Goal: Information Seeking & Learning: Learn about a topic

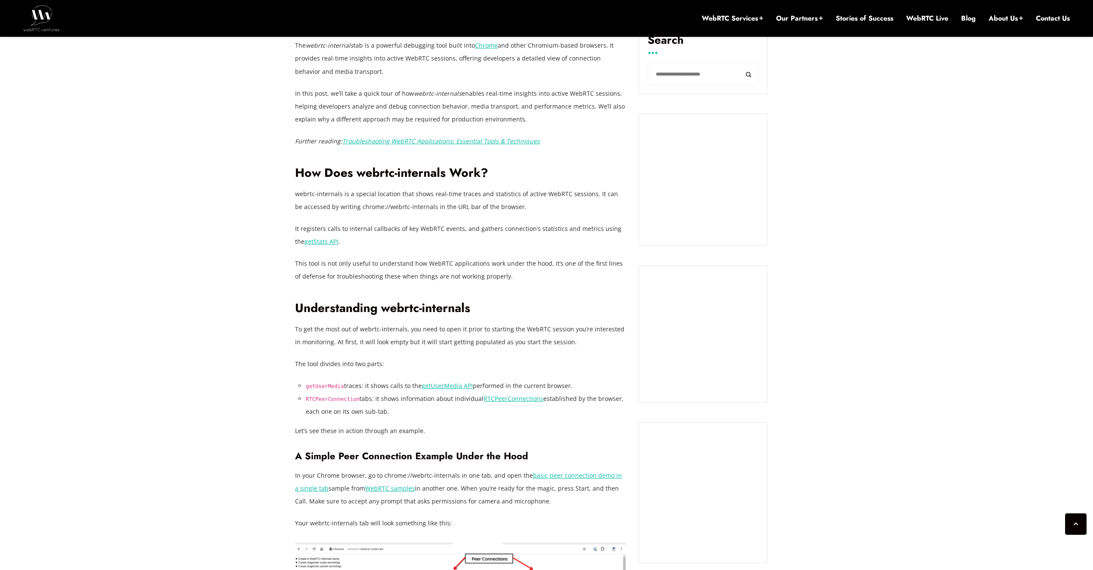
scroll to position [617, 0]
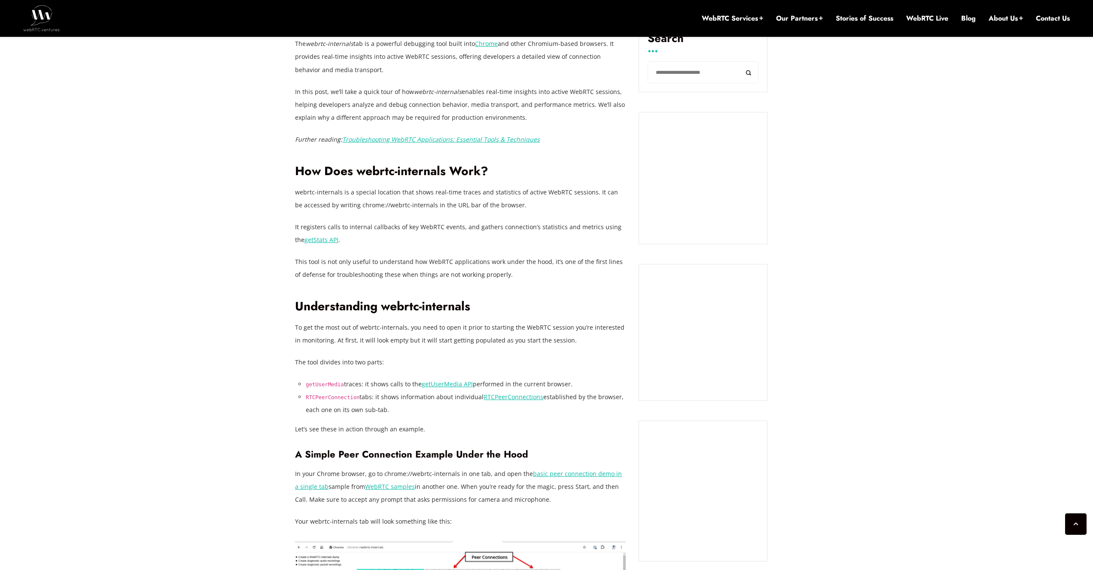
click at [411, 192] on p "webrtc-internals is a special location that shows real-time traces and statisti…" at bounding box center [460, 199] width 331 height 26
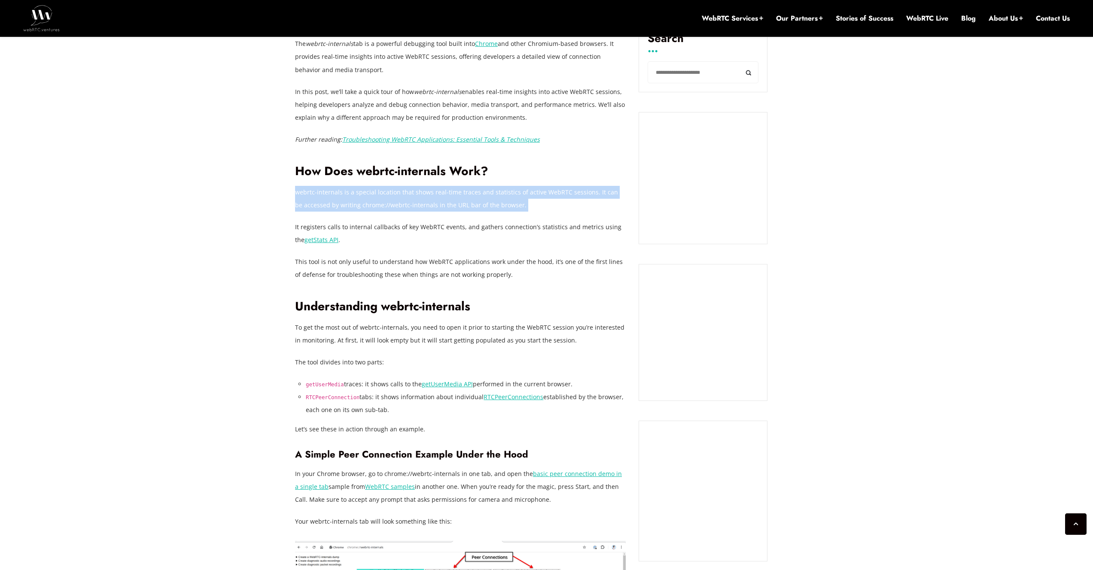
click at [411, 192] on p "webrtc-internals is a special location that shows real-time traces and statisti…" at bounding box center [460, 199] width 331 height 26
click at [410, 189] on p "webrtc-internals is a special location that shows real-time traces and statisti…" at bounding box center [460, 199] width 331 height 26
drag, startPoint x: 316, startPoint y: 206, endPoint x: 497, endPoint y: 203, distance: 181.7
click at [497, 203] on p "webrtc-internals is a special location that shows real-time traces and statisti…" at bounding box center [460, 199] width 331 height 26
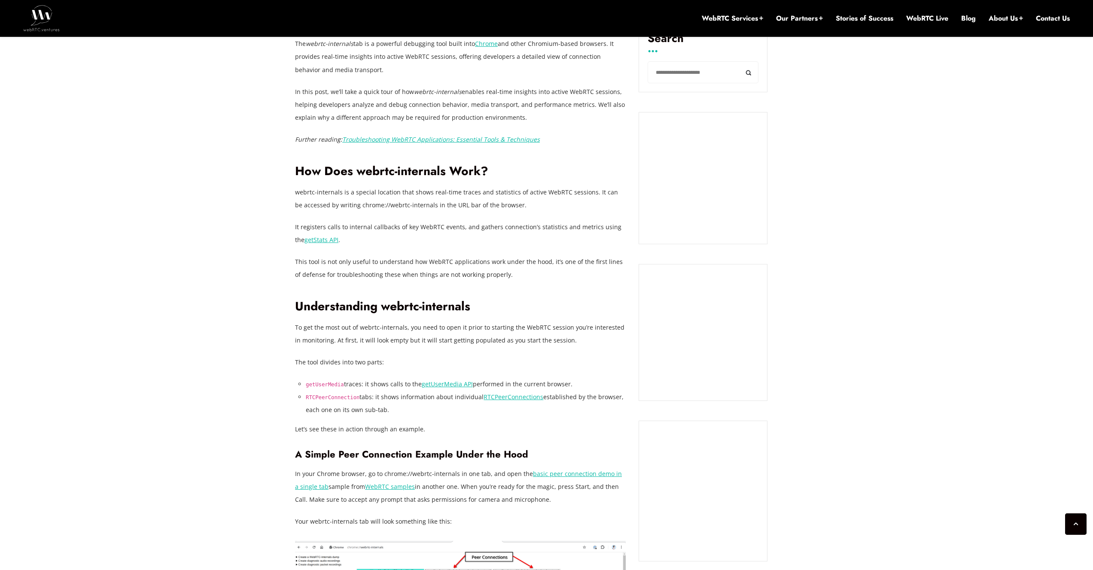
click at [388, 227] on p "It registers calls to internal callbacks of key WebRTC events, and gathers conn…" at bounding box center [460, 234] width 331 height 26
click at [328, 262] on p "This tool is not only useful to understand how WebRTC applications work under t…" at bounding box center [460, 269] width 331 height 26
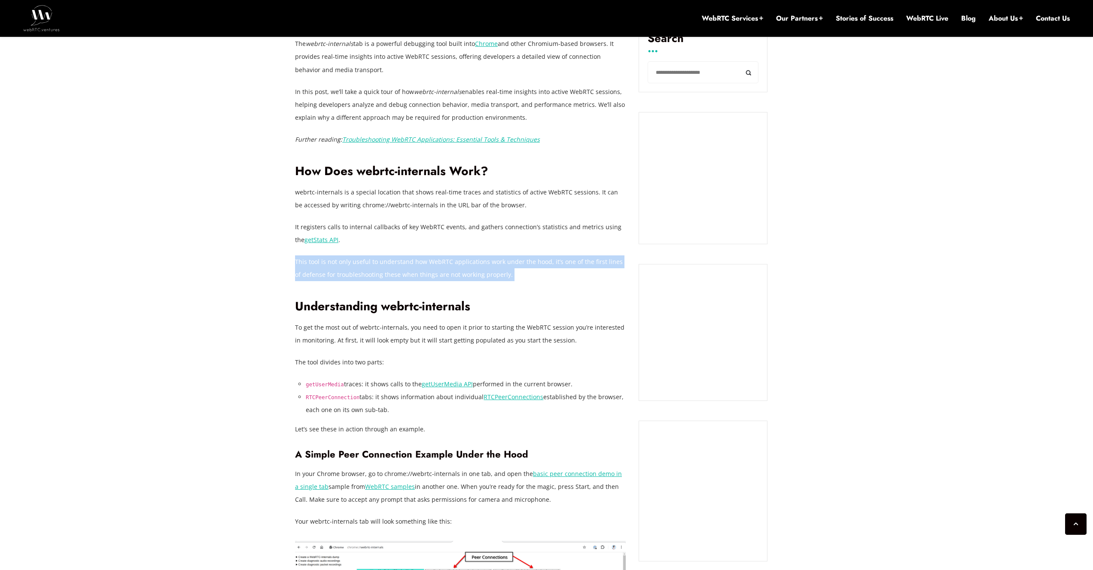
click at [328, 262] on p "This tool is not only useful to understand how WebRTC applications work under t…" at bounding box center [460, 269] width 331 height 26
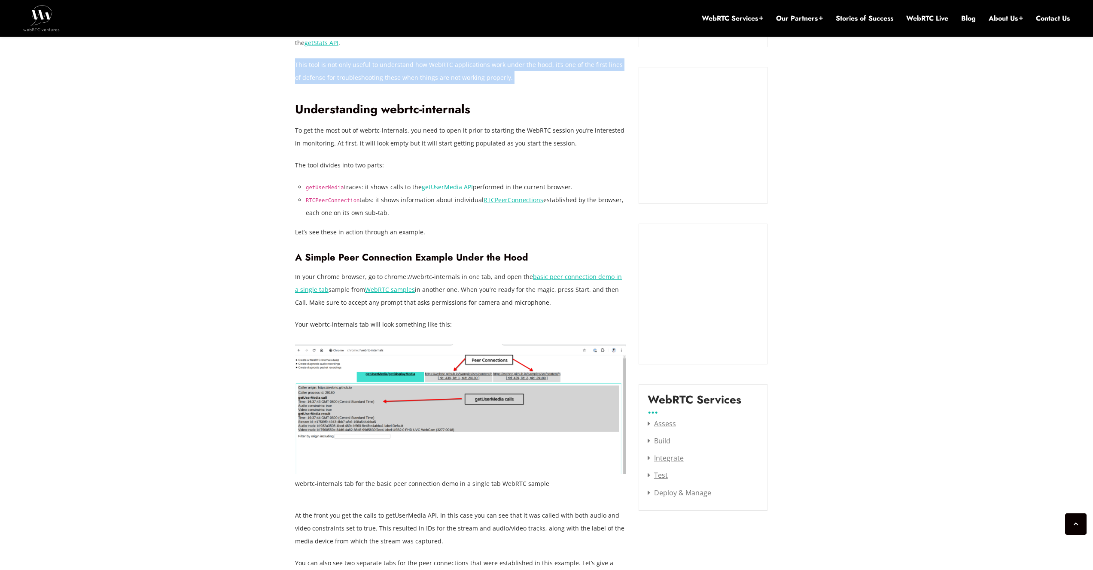
scroll to position [814, 0]
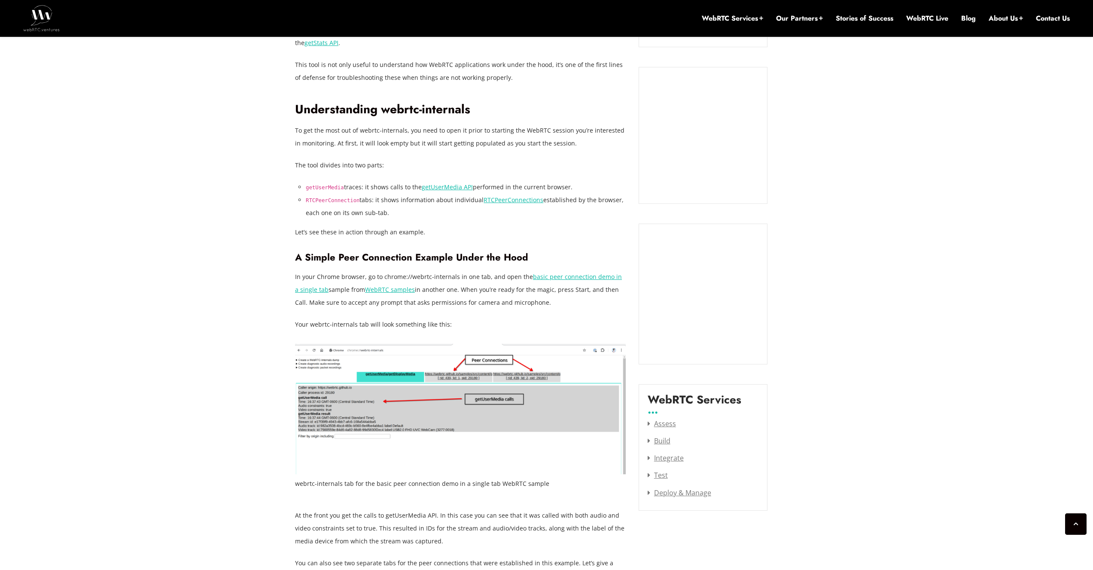
click at [376, 132] on p "To get the most out of webrtc-internals, you need to open it prior to starting …" at bounding box center [460, 137] width 331 height 26
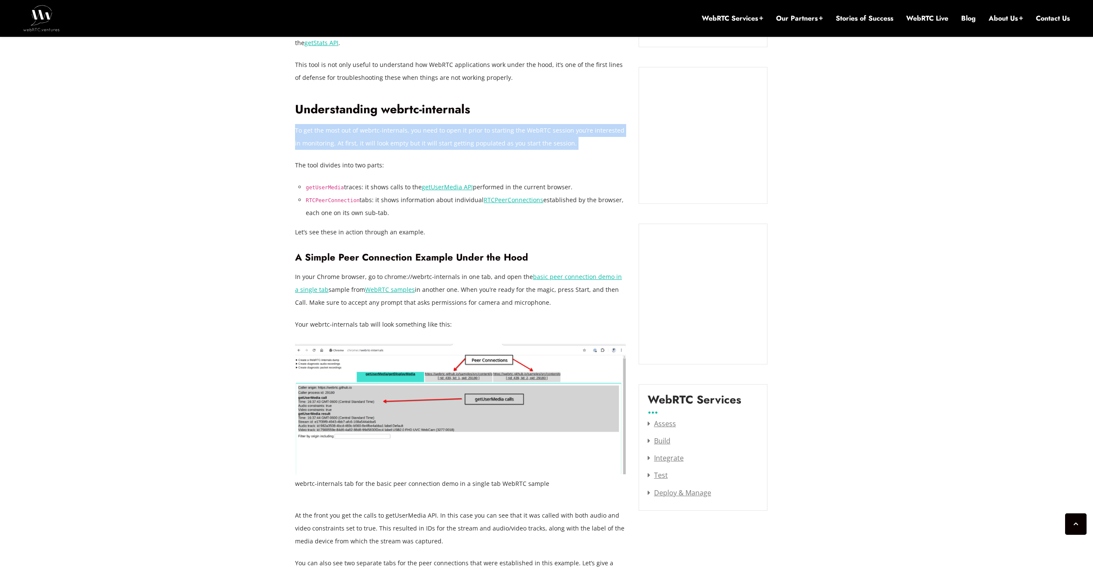
click at [376, 132] on p "To get the most out of webrtc-internals, you need to open it prior to starting …" at bounding box center [460, 137] width 331 height 26
click at [363, 142] on p "To get the most out of webrtc-internals, you need to open it prior to starting …" at bounding box center [460, 137] width 331 height 26
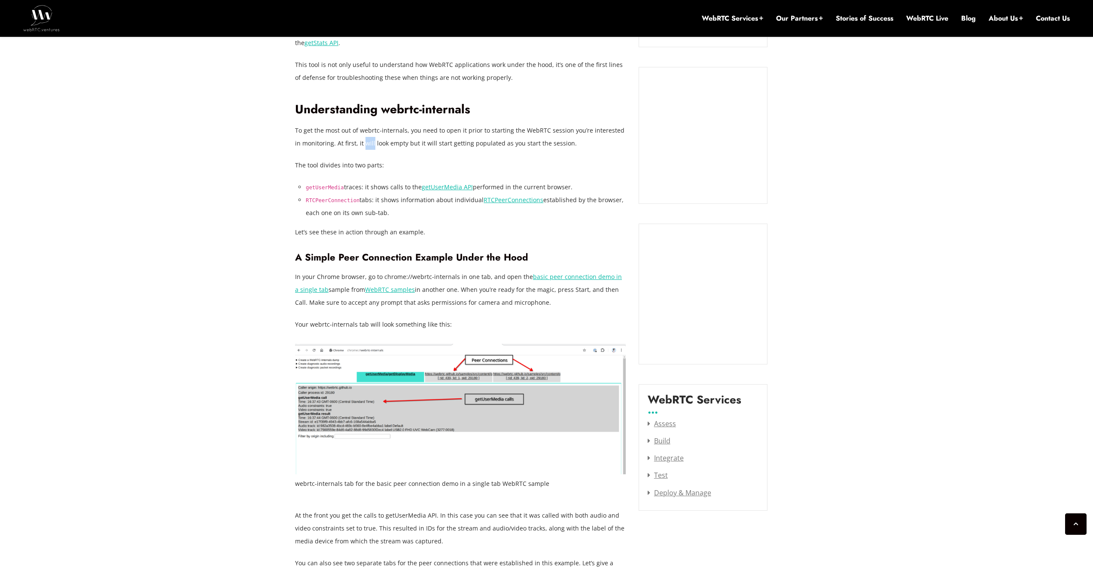
click at [363, 142] on p "To get the most out of webrtc-internals, you need to open it prior to starting …" at bounding box center [460, 137] width 331 height 26
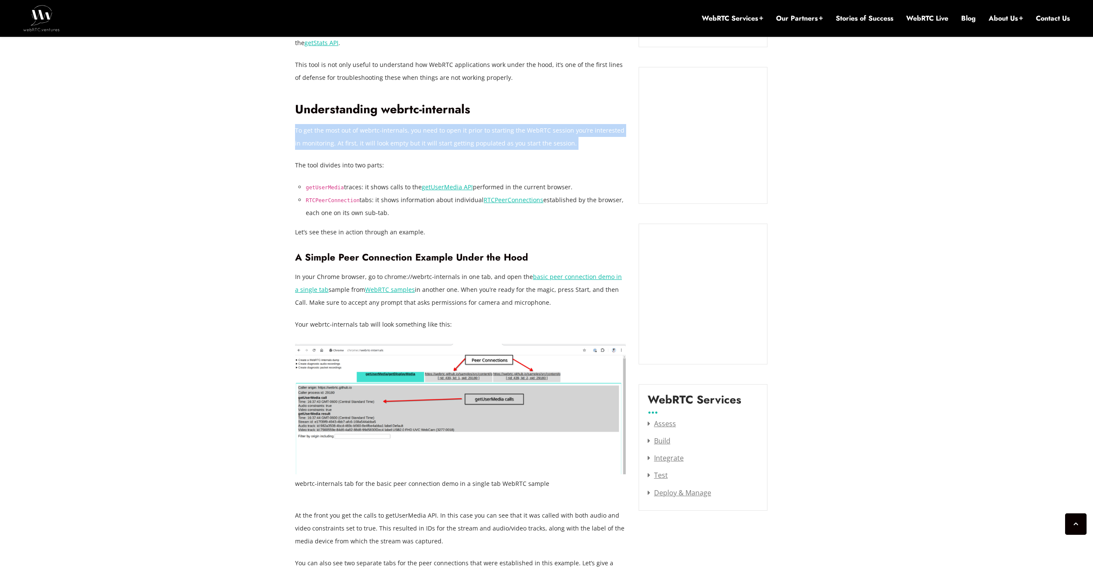
click at [363, 142] on p "To get the most out of webrtc-internals, you need to open it prior to starting …" at bounding box center [460, 137] width 331 height 26
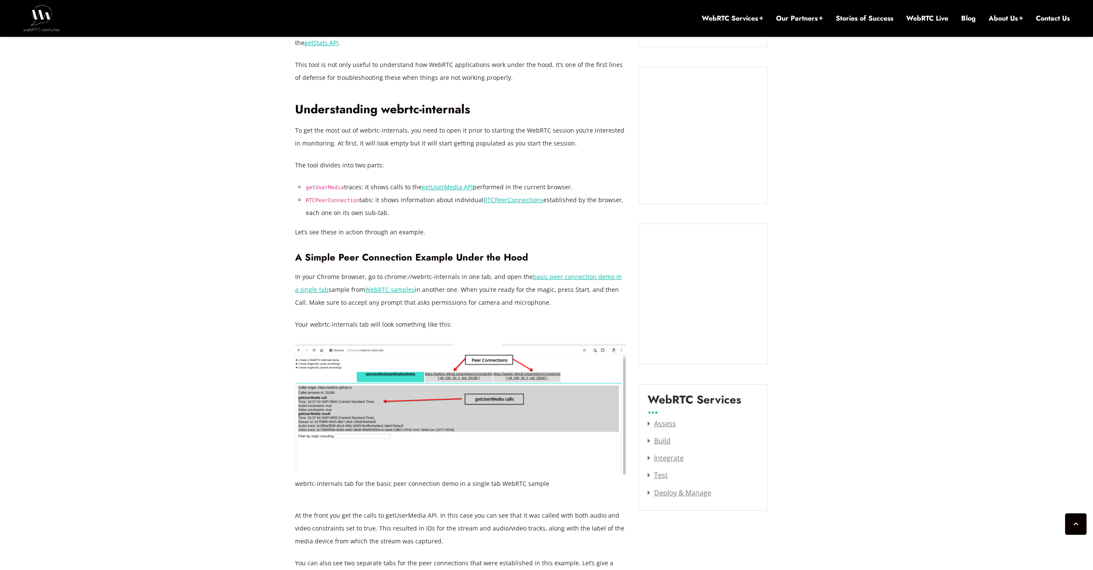
click at [344, 165] on p "The tool divides into two parts:" at bounding box center [460, 165] width 331 height 13
click at [343, 183] on li "getUserMedia traces: it shows calls to the getUserMedia API performed in the cu…" at bounding box center [466, 187] width 320 height 13
click at [333, 189] on code "getUserMedia" at bounding box center [325, 188] width 38 height 6
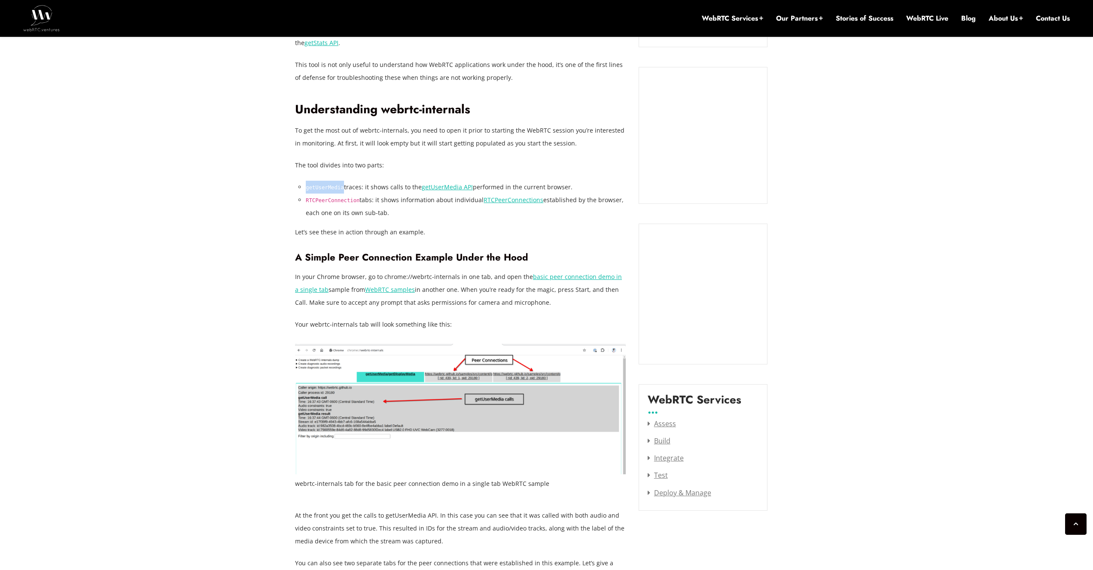
click at [333, 189] on code "getUserMedia" at bounding box center [325, 188] width 38 height 6
click at [334, 196] on li "RTCPeerConnection tabs: it shows information about individual RTCPeerConnection…" at bounding box center [466, 207] width 320 height 26
click at [323, 233] on p "Let’s see these in action through an example." at bounding box center [460, 232] width 331 height 13
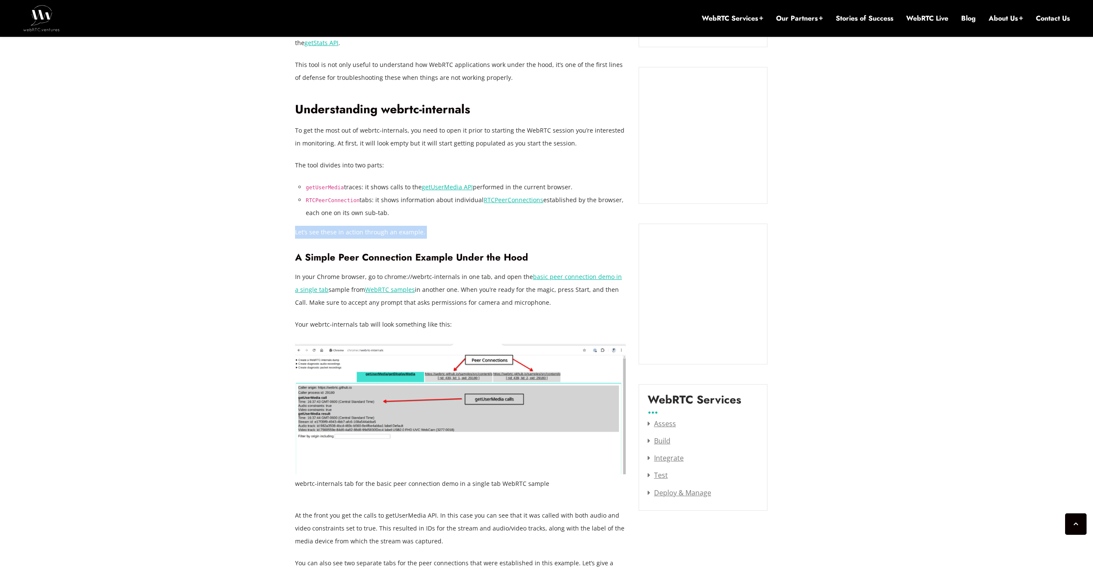
click at [323, 233] on p "Let’s see these in action through an example." at bounding box center [460, 232] width 331 height 13
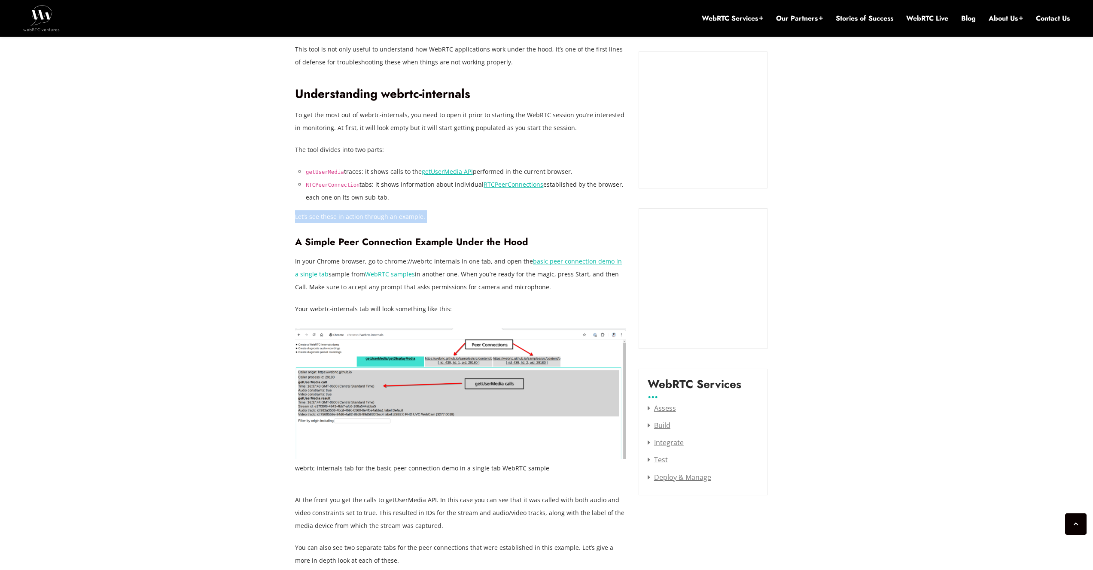
scroll to position [869, 0]
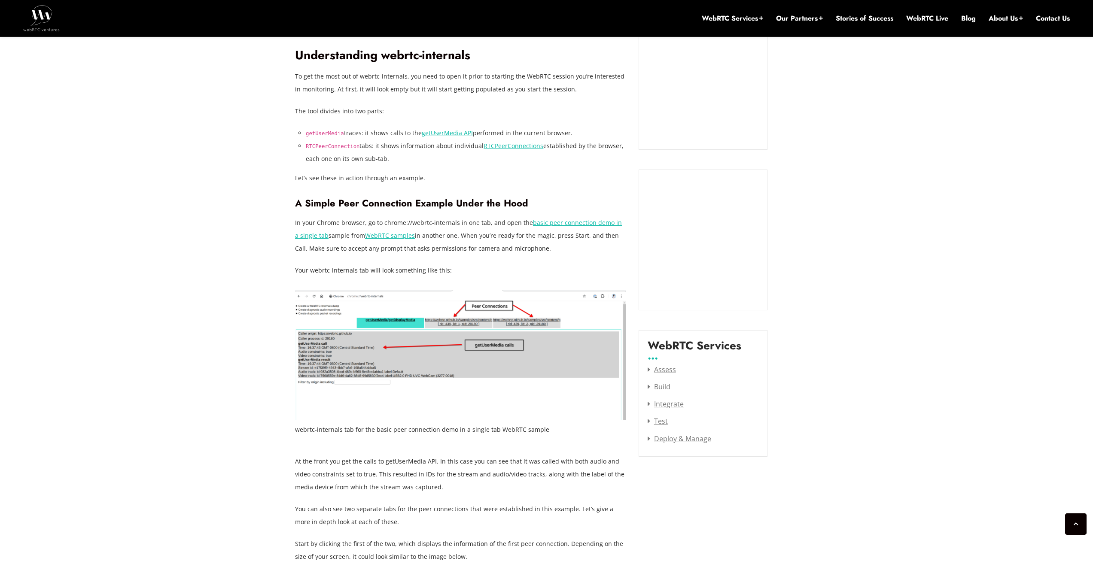
click at [332, 198] on h3 "A Simple Peer Connection Example Under the Hood" at bounding box center [460, 204] width 331 height 12
click at [316, 221] on p "In your Chrome browser, go to chrome://webrtc-internals in one tab, and open th…" at bounding box center [460, 235] width 331 height 39
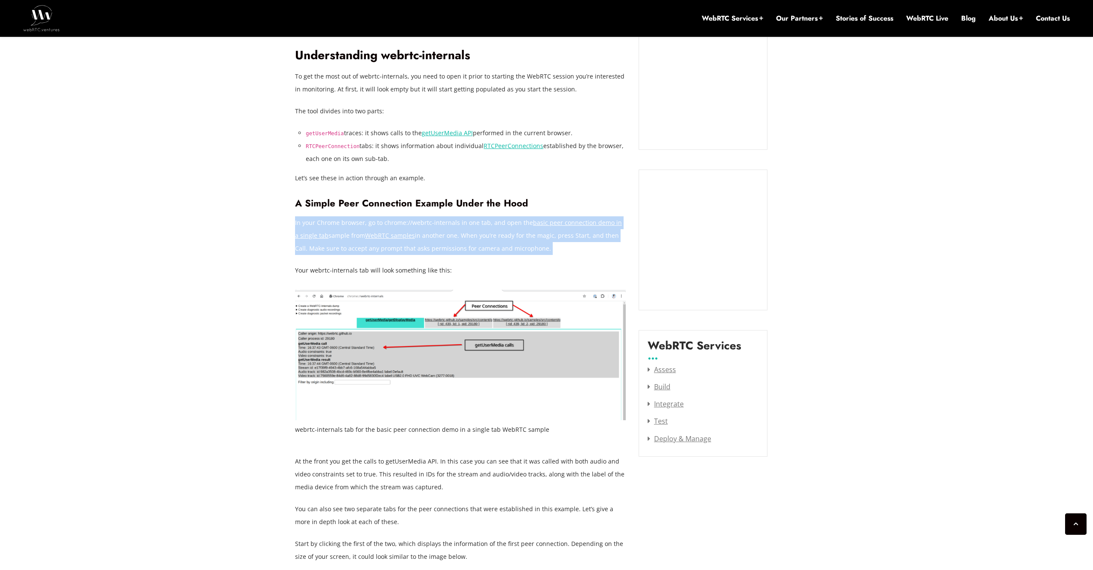
click at [316, 221] on p "In your Chrome browser, go to chrome://webrtc-internals in one tab, and open th…" at bounding box center [460, 235] width 331 height 39
click at [405, 216] on p "In your Chrome browser, go to chrome://webrtc-internals in one tab, and open th…" at bounding box center [460, 235] width 331 height 39
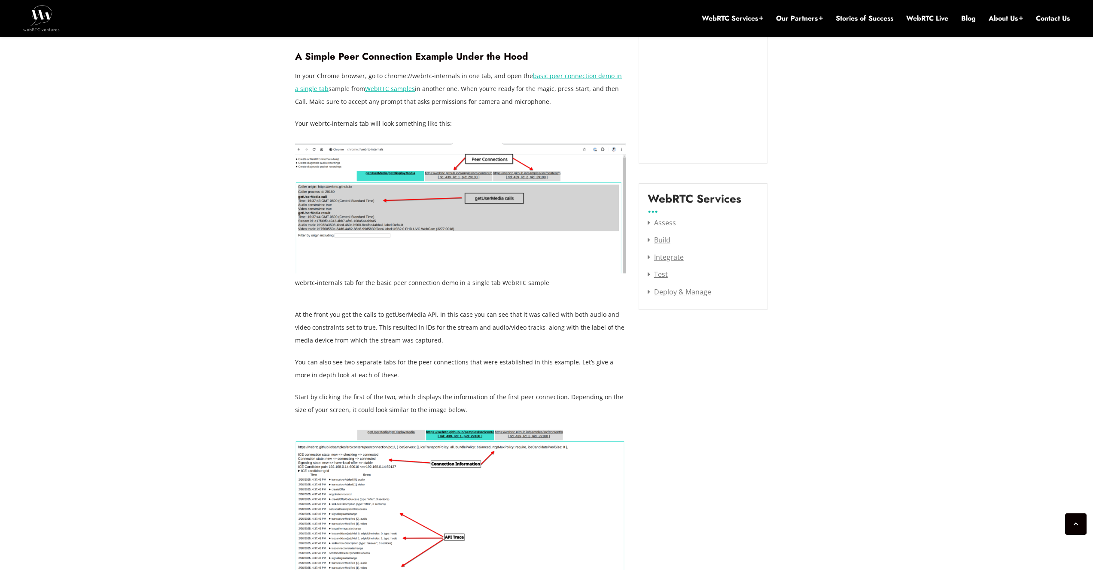
scroll to position [1023, 0]
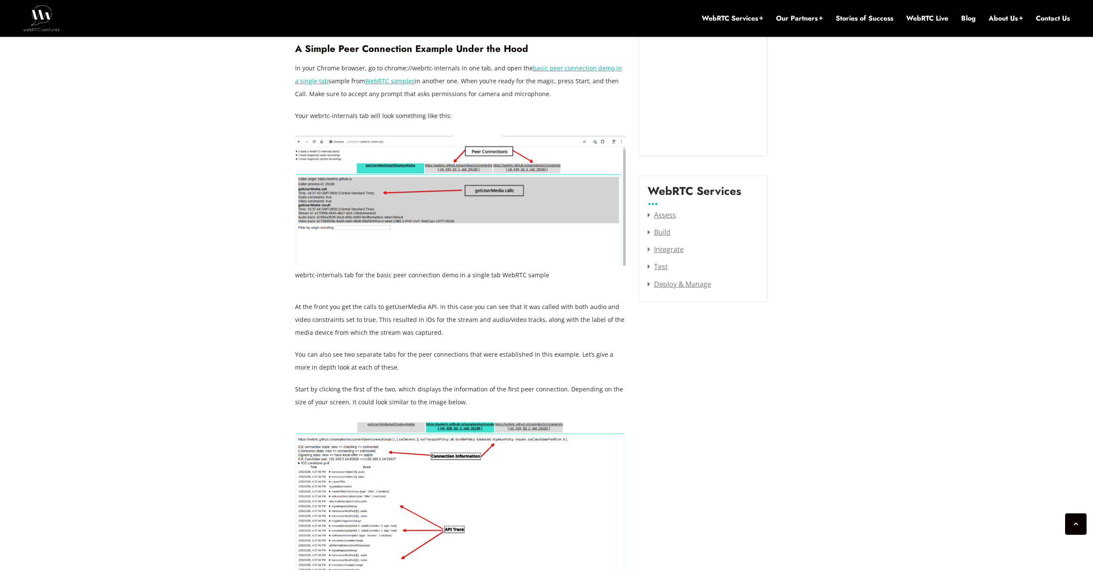
click at [491, 82] on p "In your Chrome browser, go to chrome://webrtc-internals in one tab, and open th…" at bounding box center [460, 81] width 331 height 39
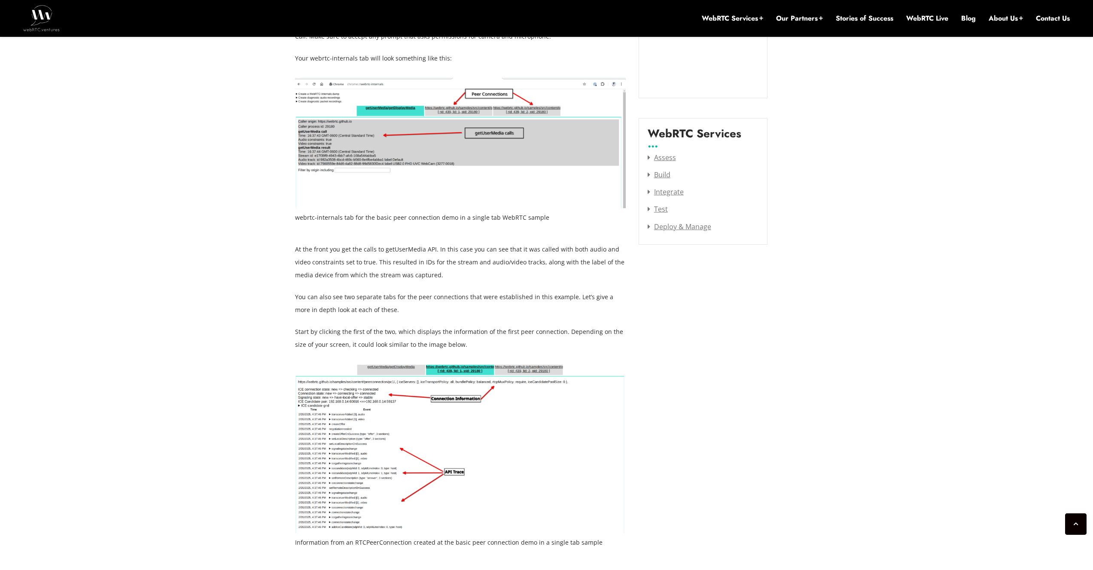
scroll to position [1081, 0]
click at [335, 244] on p "At the front you get the calls to getUserMedia API. In this case you can see th…" at bounding box center [460, 262] width 331 height 39
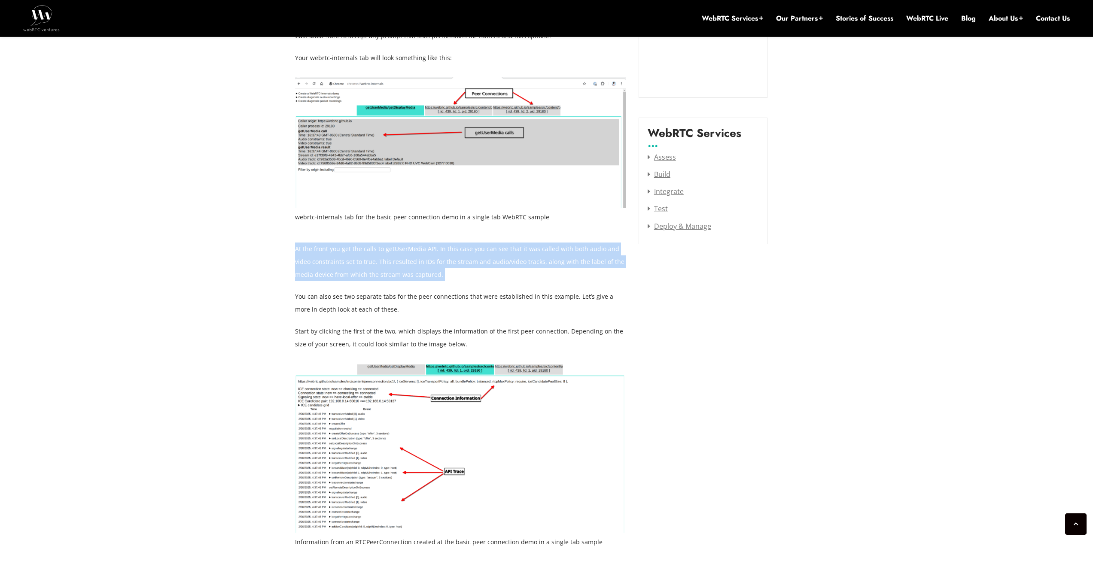
click at [335, 244] on p "At the front you get the calls to getUserMedia API. In this case you can see th…" at bounding box center [460, 262] width 331 height 39
click at [329, 250] on p "At the front you get the calls to getUserMedia API. In this case you can see th…" at bounding box center [460, 262] width 331 height 39
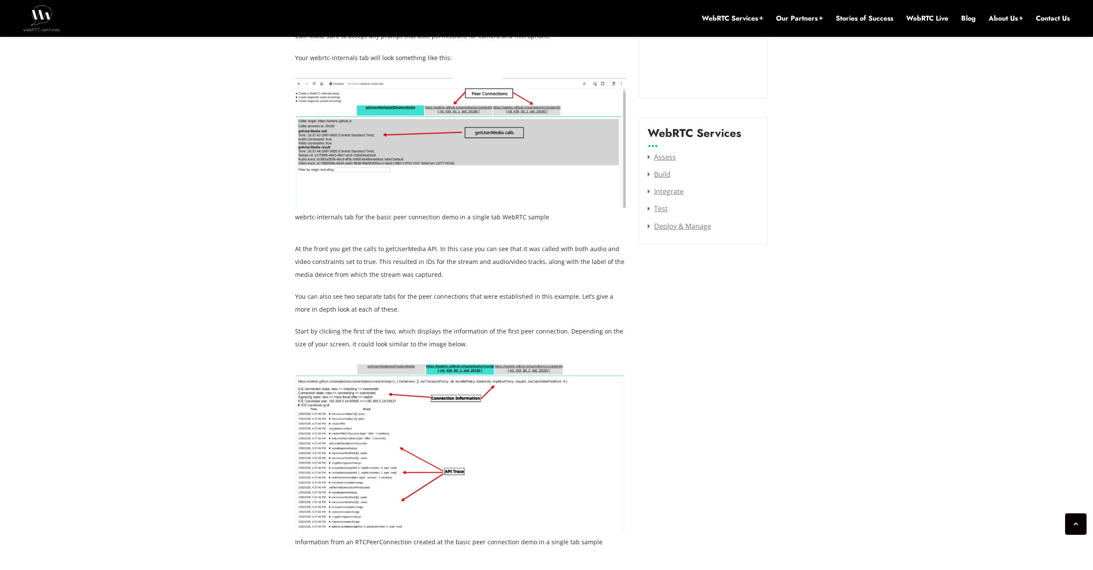
click at [329, 250] on p "At the front you get the calls to getUserMedia API. In this case you can see th…" at bounding box center [460, 262] width 331 height 39
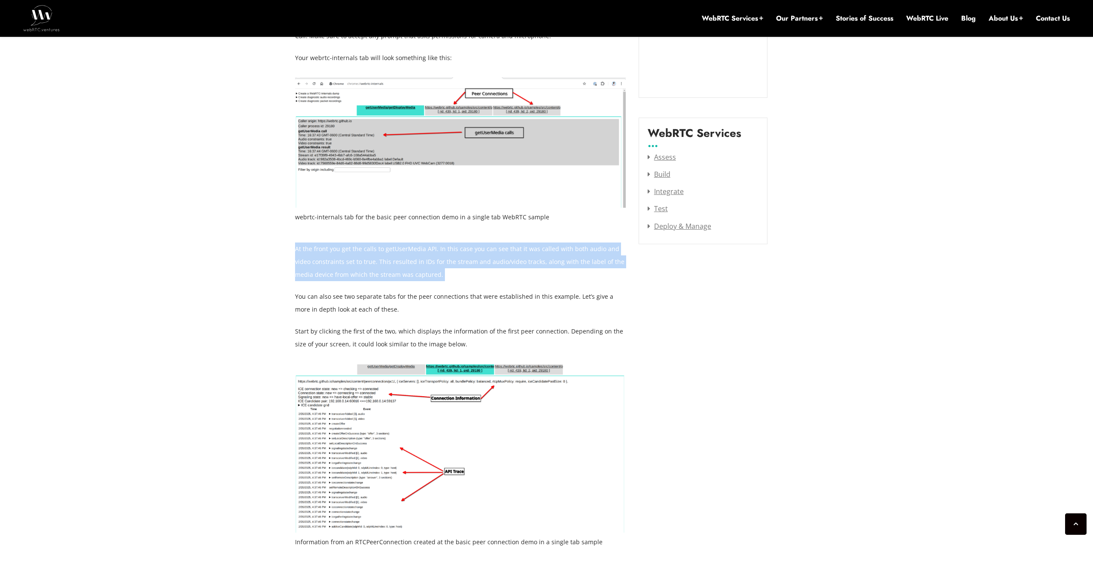
click at [329, 250] on p "At the front you get the calls to getUserMedia API. In this case you can see th…" at bounding box center [460, 262] width 331 height 39
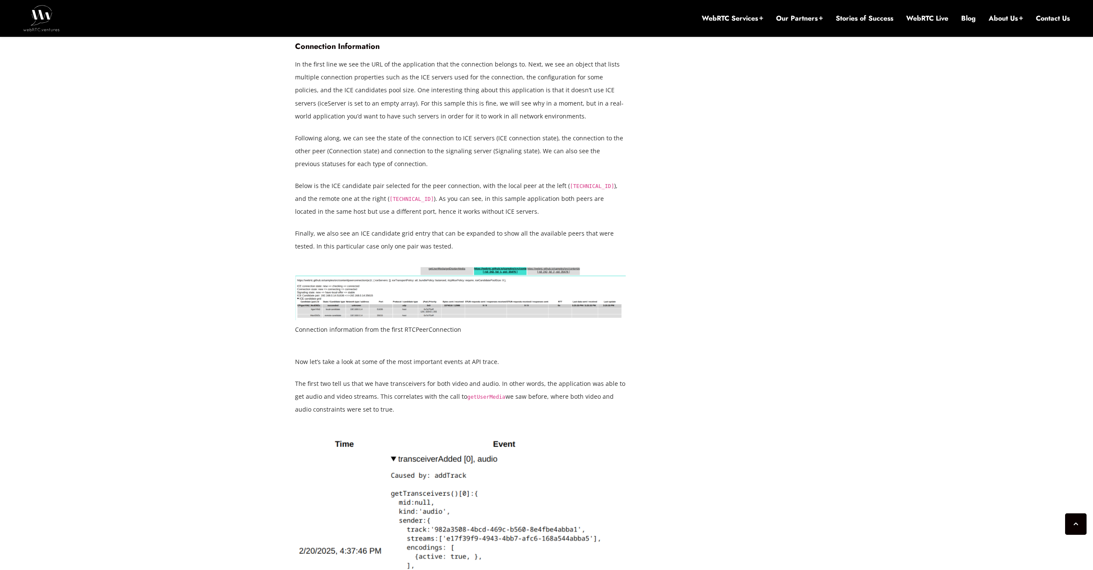
scroll to position [1681, 0]
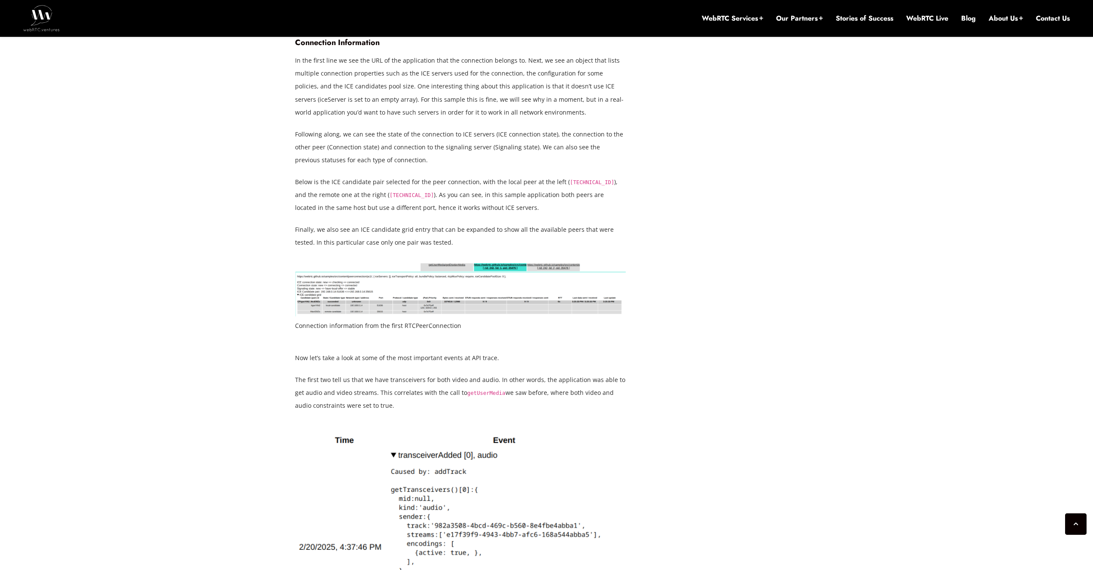
click at [440, 138] on p "Following along, we can see the state of the connection to ICE servers (ICE con…" at bounding box center [460, 147] width 331 height 39
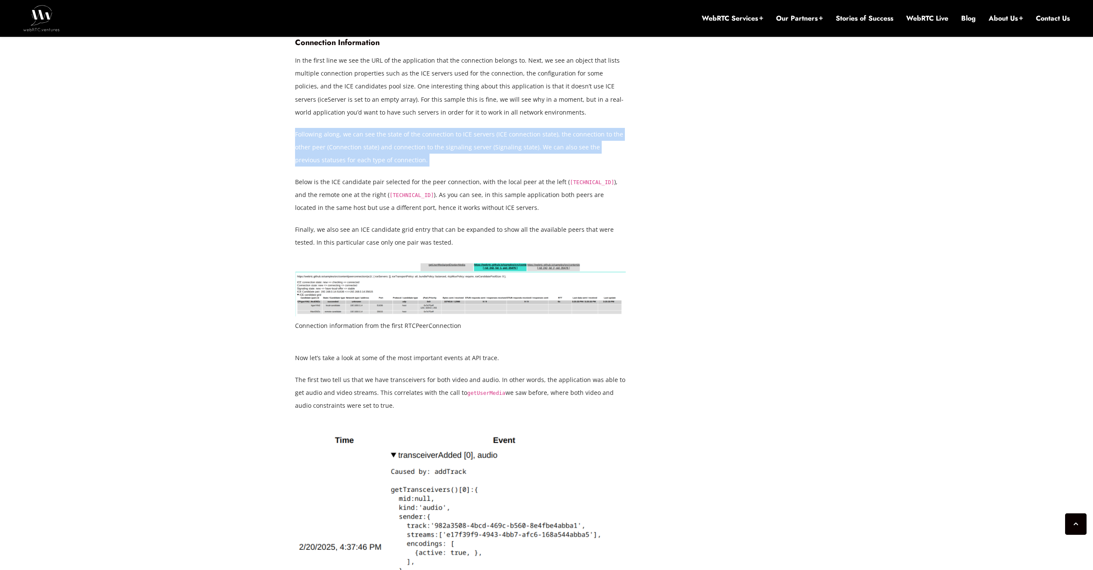
click at [440, 138] on p "Following along, we can see the state of the connection to ICE servers (ICE con…" at bounding box center [460, 147] width 331 height 39
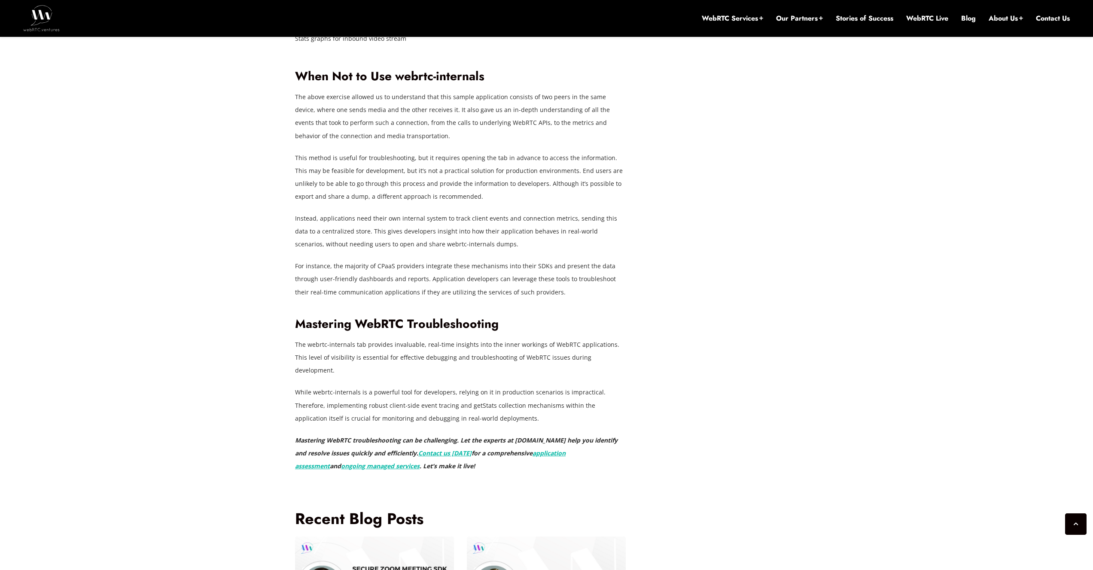
scroll to position [6775, 0]
